Goal: Information Seeking & Learning: Learn about a topic

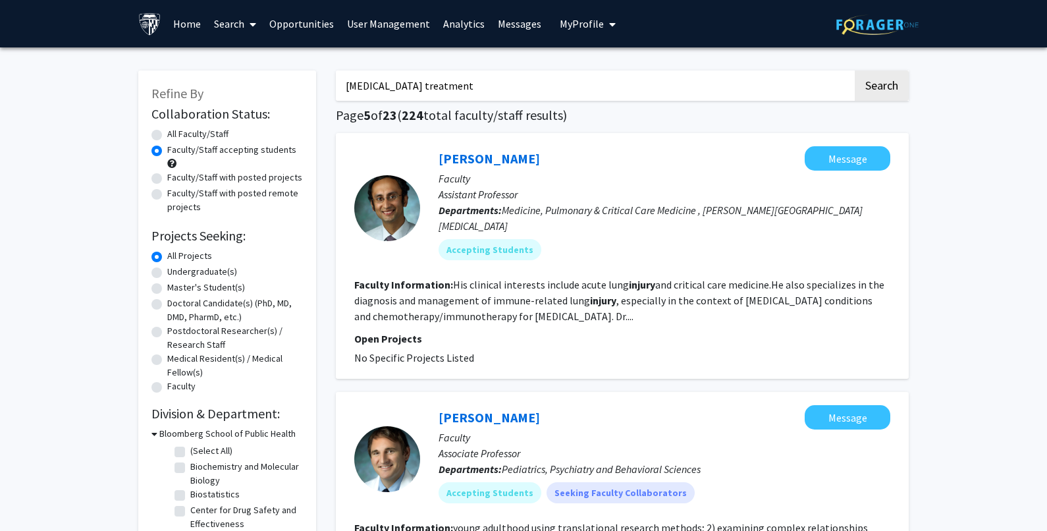
drag, startPoint x: 489, startPoint y: 82, endPoint x: 161, endPoint y: 78, distance: 327.9
paste input "[PERSON_NAME]"
type input "[PERSON_NAME]"
click at [885, 84] on button "Search" at bounding box center [881, 85] width 54 height 30
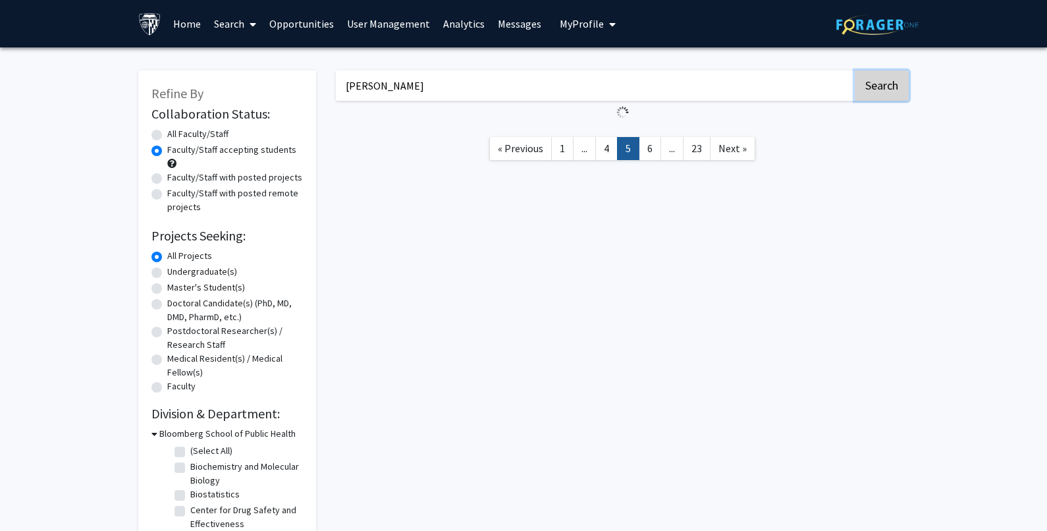
radio input "true"
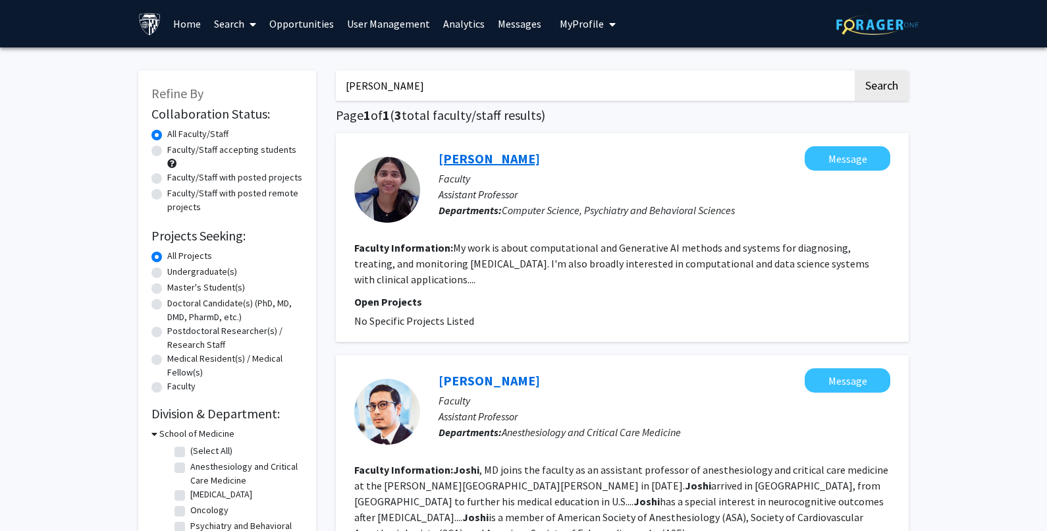
click at [498, 162] on link "[PERSON_NAME]" at bounding box center [488, 158] width 101 height 16
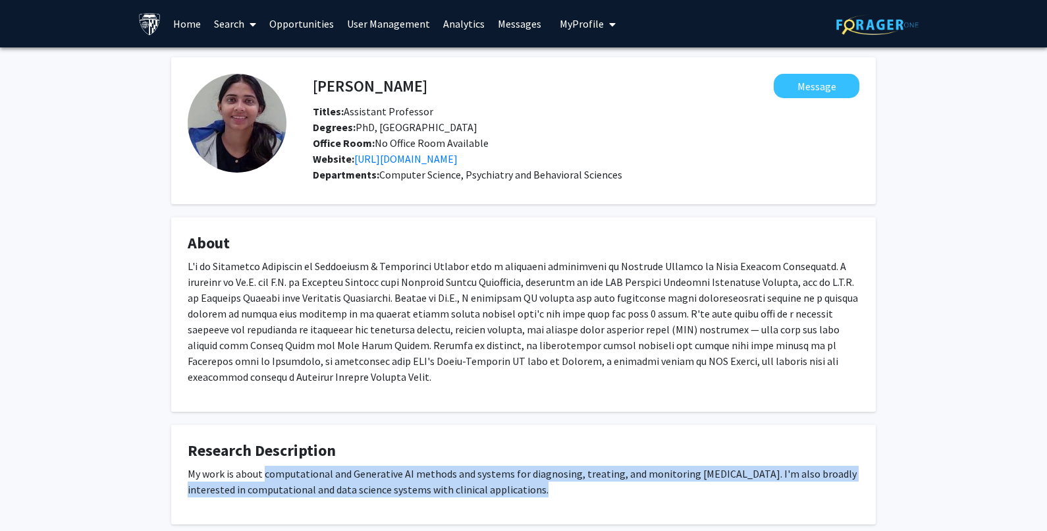
drag, startPoint x: 265, startPoint y: 474, endPoint x: 535, endPoint y: 492, distance: 270.5
click at [535, 492] on p "My work is about computational and Generative AI methods and systems for diagno…" at bounding box center [523, 481] width 671 height 32
copy p "computational and Generative AI methods and systems for diagnosing, treating, a…"
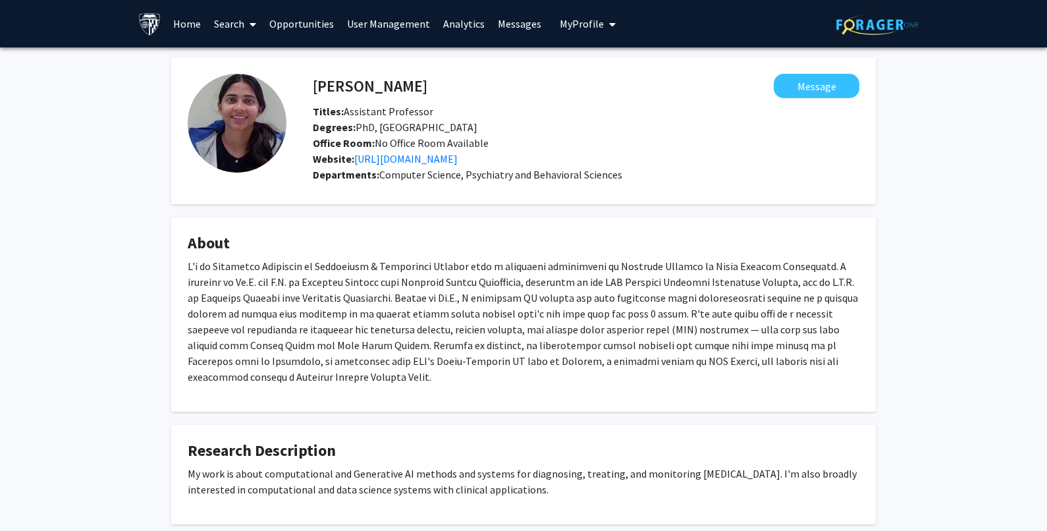
click at [250, 20] on icon at bounding box center [253, 24] width 7 height 11
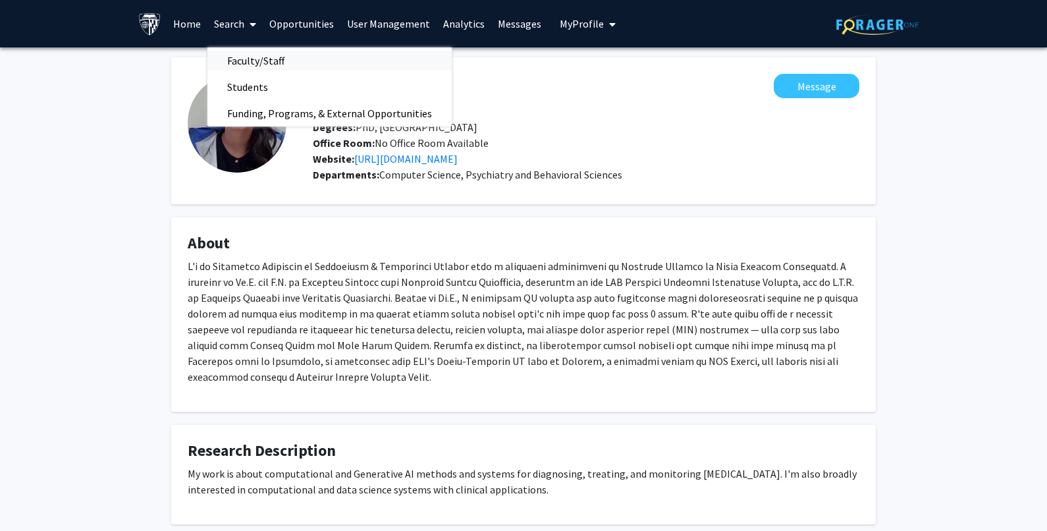
click at [248, 56] on span "Faculty/Staff" at bounding box center [255, 60] width 97 height 26
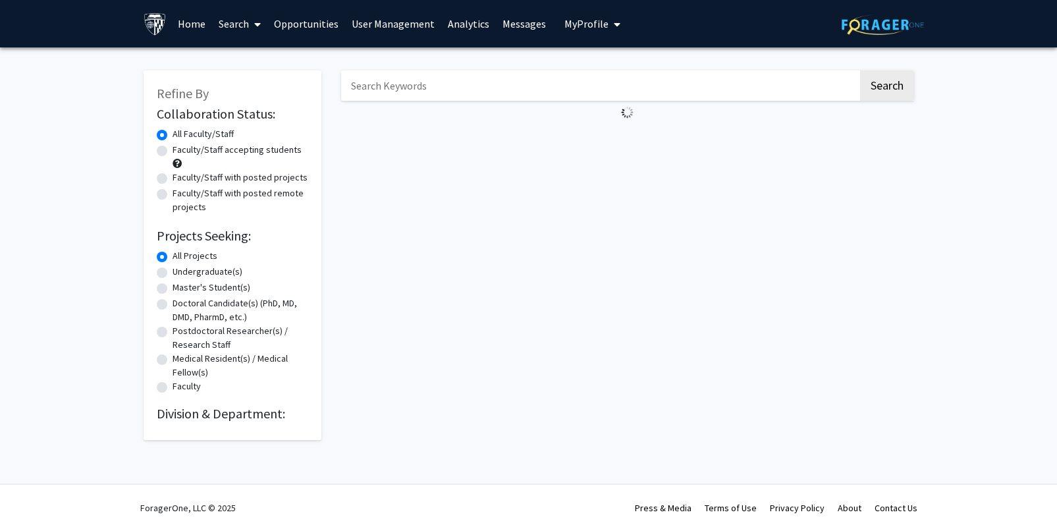
click at [415, 86] on input "Search Keywords" at bounding box center [599, 85] width 517 height 30
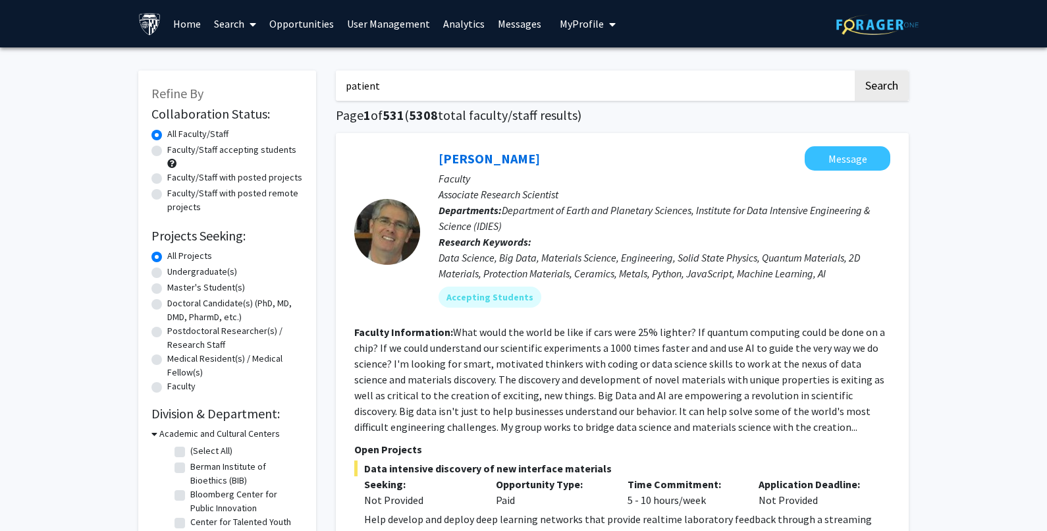
type input "patient"
click at [854, 70] on button "Search" at bounding box center [881, 85] width 54 height 30
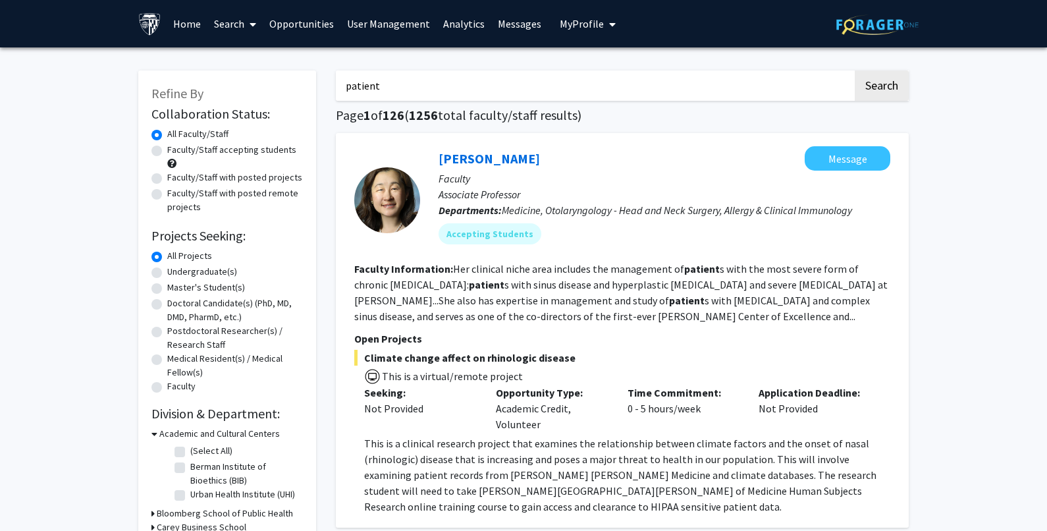
click at [167, 150] on label "Faculty/Staff accepting students" at bounding box center [231, 150] width 129 height 14
click at [167, 150] on input "Faculty/Staff accepting students" at bounding box center [171, 147] width 9 height 9
radio input "true"
drag, startPoint x: 377, startPoint y: 86, endPoint x: 296, endPoint y: 86, distance: 81.0
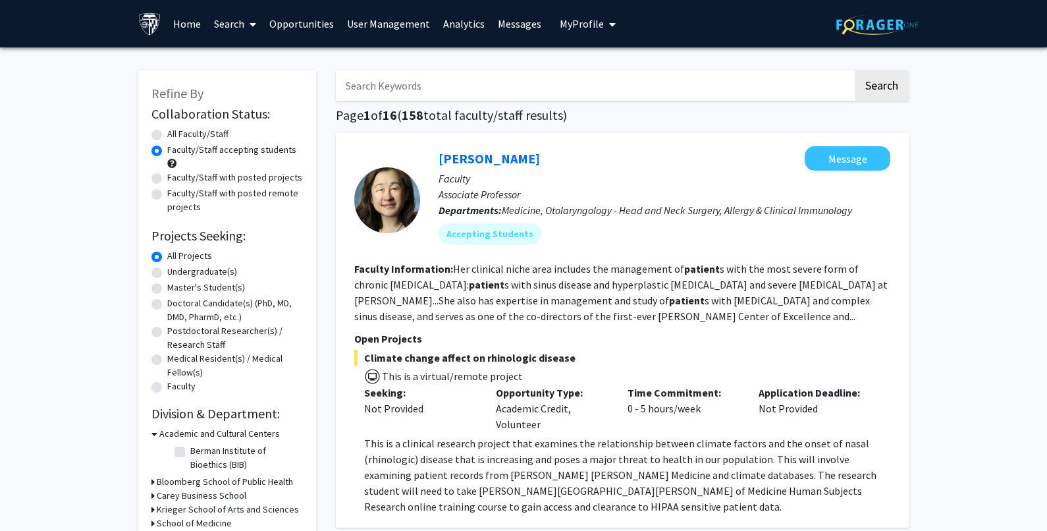
click at [248, 22] on span at bounding box center [250, 24] width 12 height 46
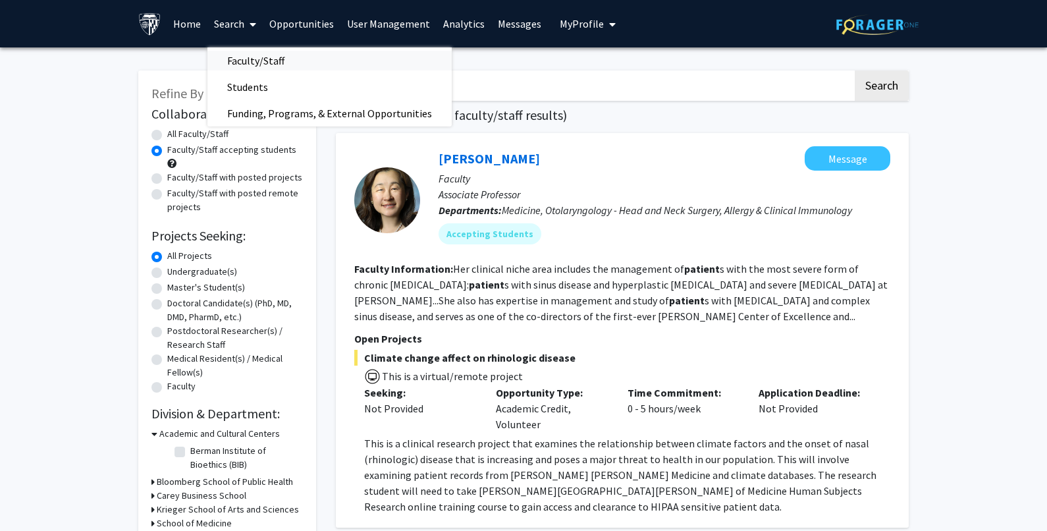
click at [238, 62] on span "Faculty/Staff" at bounding box center [255, 60] width 97 height 26
radio input "true"
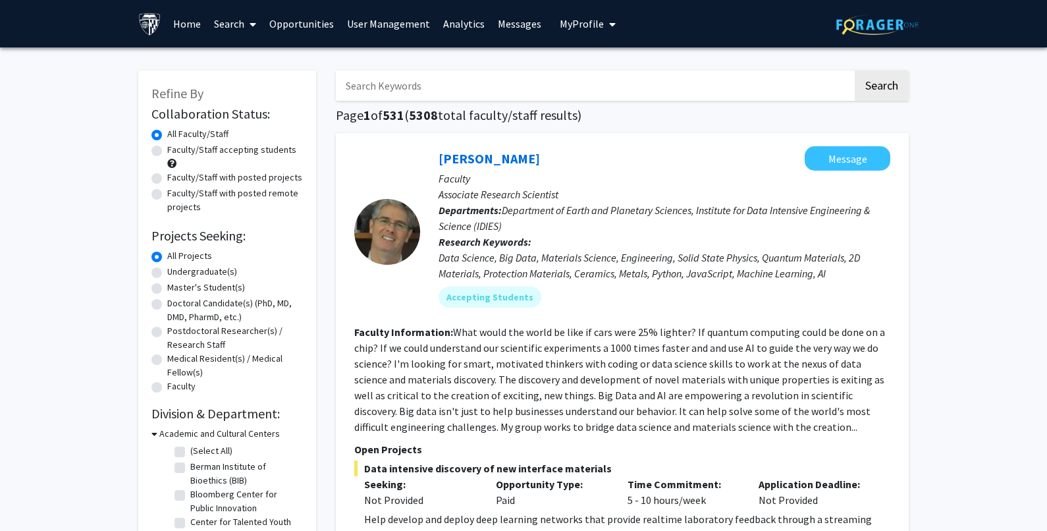
click at [369, 78] on input "Search Keywords" at bounding box center [594, 85] width 517 height 30
paste input "[MEDICAL_DATA]"
type input "[MEDICAL_DATA]"
click at [872, 93] on button "Search" at bounding box center [881, 85] width 54 height 30
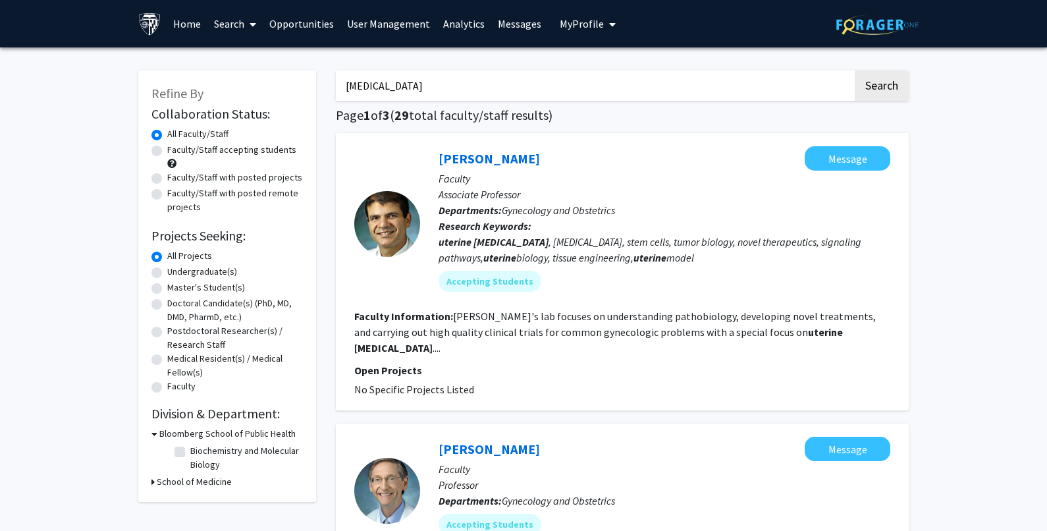
click at [167, 150] on label "Faculty/Staff accepting students" at bounding box center [231, 150] width 129 height 14
click at [167, 150] on input "Faculty/Staff accepting students" at bounding box center [171, 147] width 9 height 9
radio input "true"
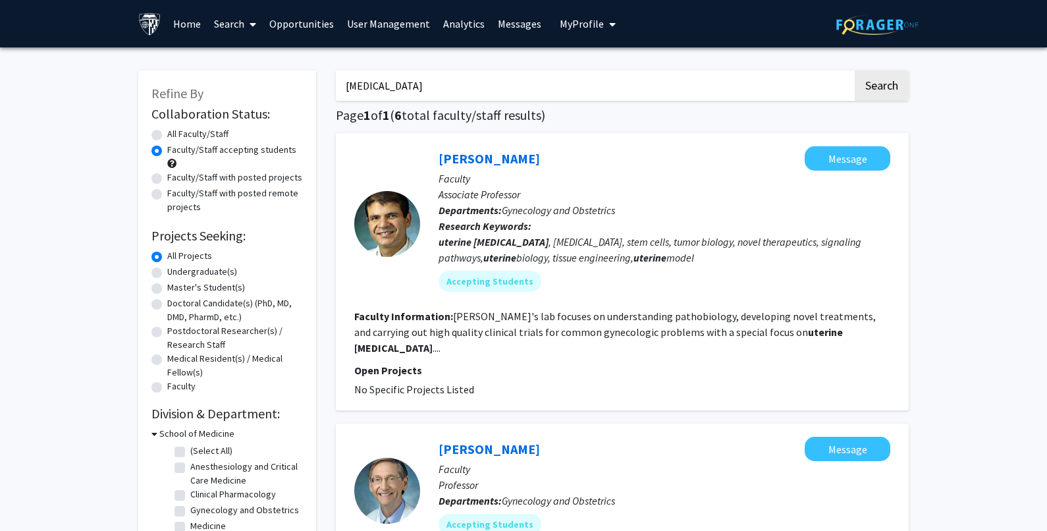
click at [240, 22] on link "Search" at bounding box center [234, 24] width 55 height 46
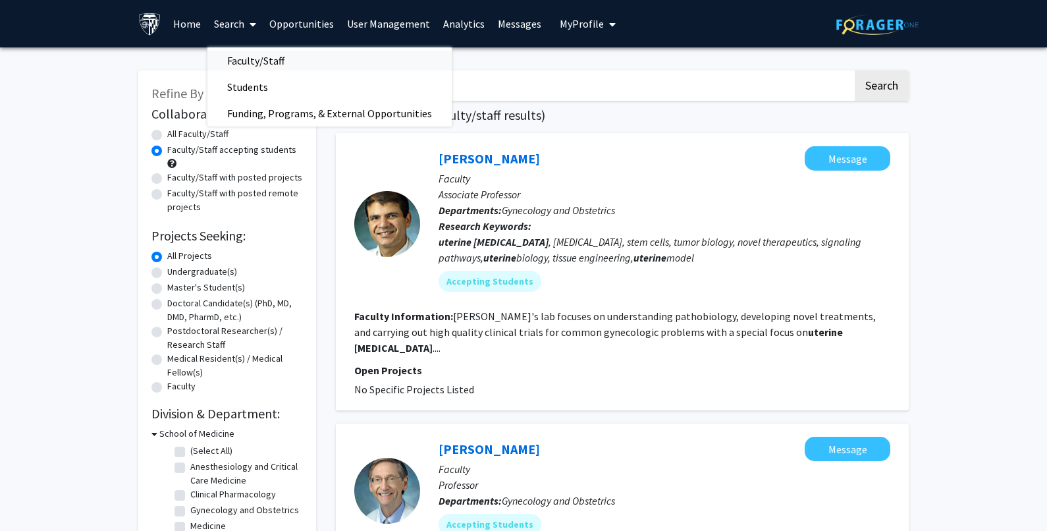
click at [231, 55] on span "Faculty/Staff" at bounding box center [255, 60] width 97 height 26
radio input "true"
